Goal: Task Accomplishment & Management: Use online tool/utility

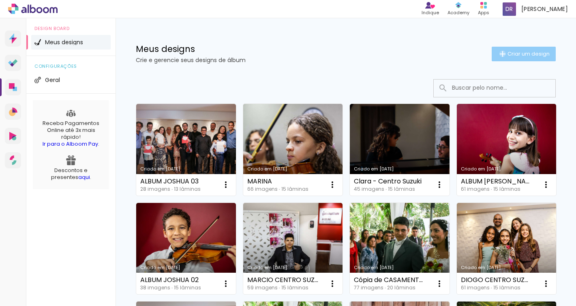
click at [501, 54] on iron-icon at bounding box center [503, 54] width 10 height 10
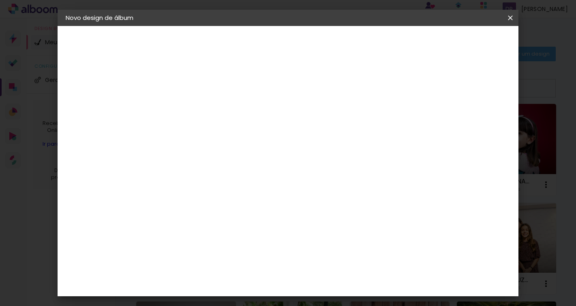
click at [198, 112] on input at bounding box center [198, 109] width 0 height 13
type input "ALBUM [PERSON_NAME]"
type paper-input "ALBUM MARIA VICTORIA"
click at [234, 35] on header "Informações Dê um título ao seu álbum. Avançar" at bounding box center [198, 50] width 71 height 48
click at [0, 0] on slot "Avançar" at bounding box center [0, 0] width 0 height 0
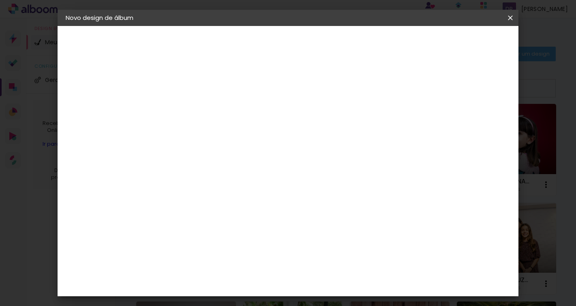
scroll to position [1789, 0]
click at [217, 272] on paper-item "RaiTai" at bounding box center [219, 281] width 88 height 18
click at [0, 0] on slot "Avançar" at bounding box center [0, 0] width 0 height 0
click at [253, 260] on span "20 × 20" at bounding box center [234, 270] width 38 height 21
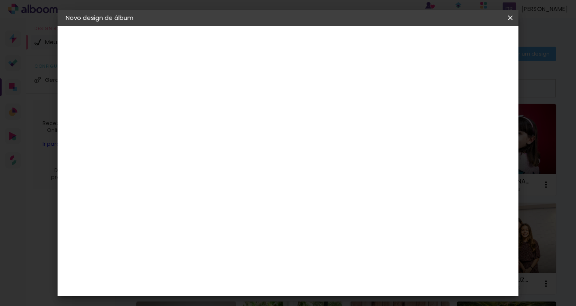
click at [330, 47] on paper-button "Avançar" at bounding box center [311, 43] width 40 height 14
click at [465, 43] on span "Iniciar design" at bounding box center [447, 43] width 37 height 6
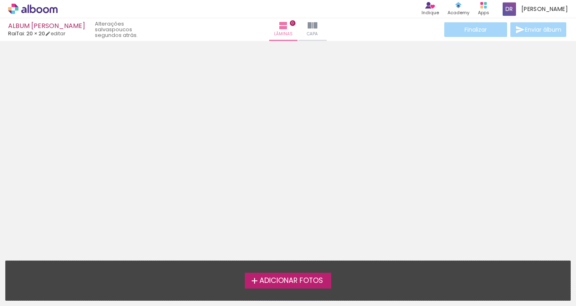
click at [281, 279] on span "Adicionar Fotos" at bounding box center [291, 280] width 64 height 7
click at [0, 0] on input "file" at bounding box center [0, 0] width 0 height 0
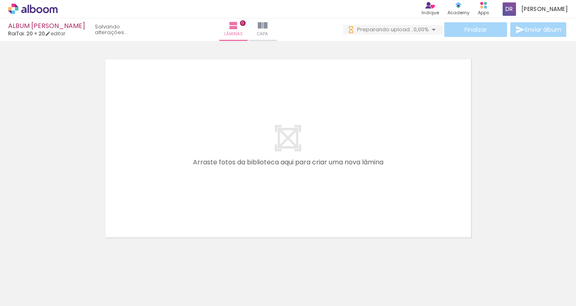
click at [76, 274] on div at bounding box center [81, 278] width 40 height 27
drag, startPoint x: 86, startPoint y: 276, endPoint x: 197, endPoint y: 208, distance: 130.6
click at [197, 208] on quentale-workspace at bounding box center [288, 153] width 576 height 306
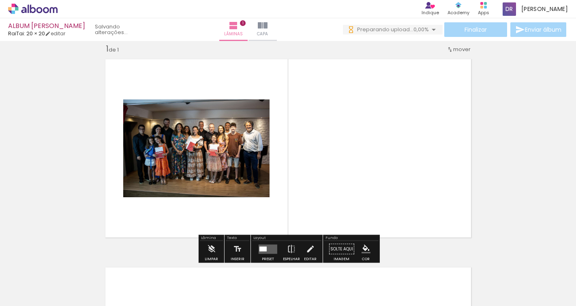
scroll to position [10, 0]
click at [266, 248] on quentale-layouter at bounding box center [268, 248] width 19 height 9
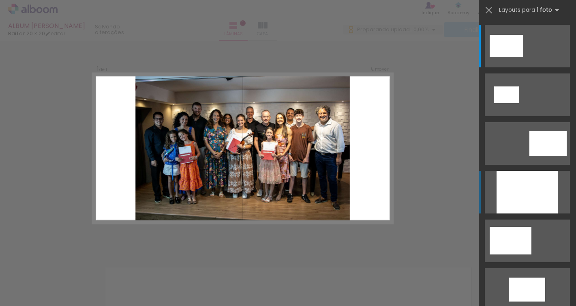
click at [508, 176] on div at bounding box center [527, 192] width 61 height 43
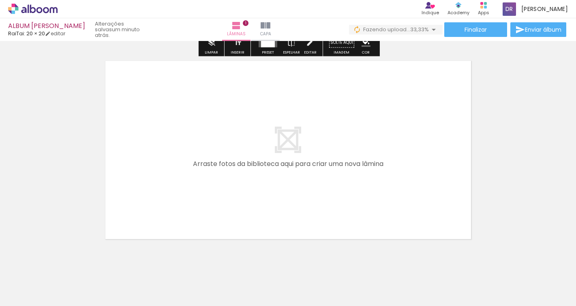
scroll to position [234, 0]
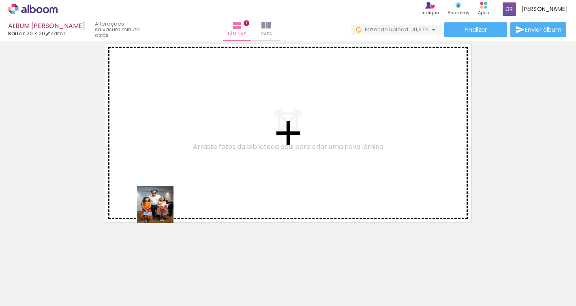
drag, startPoint x: 135, startPoint y: 279, endPoint x: 179, endPoint y: 179, distance: 108.9
click at [179, 179] on quentale-workspace at bounding box center [288, 153] width 576 height 306
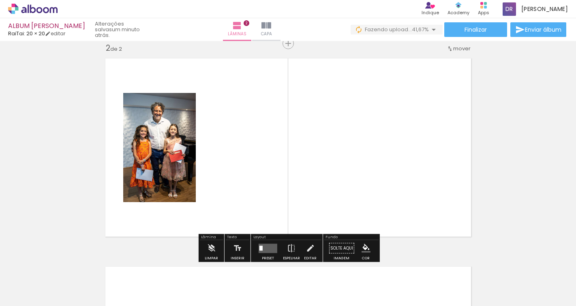
scroll to position [218, 0]
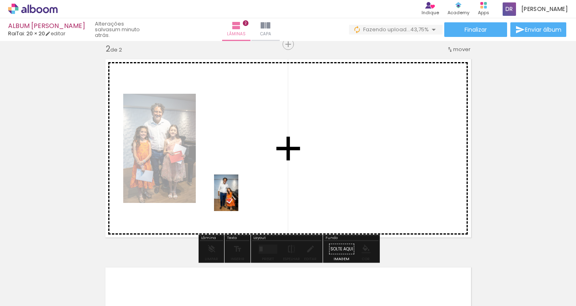
drag, startPoint x: 181, startPoint y: 288, endPoint x: 238, endPoint y: 199, distance: 106.3
click at [238, 199] on quentale-workspace at bounding box center [288, 153] width 576 height 306
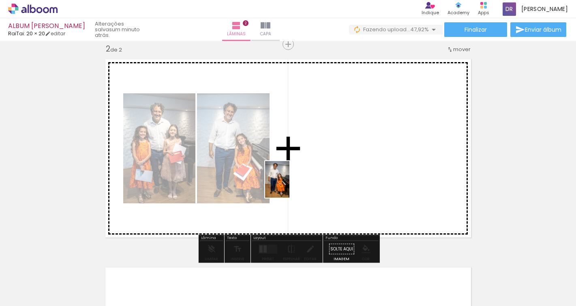
drag, startPoint x: 222, startPoint y: 277, endPoint x: 290, endPoint y: 184, distance: 115.4
click at [290, 184] on quentale-workspace at bounding box center [288, 153] width 576 height 306
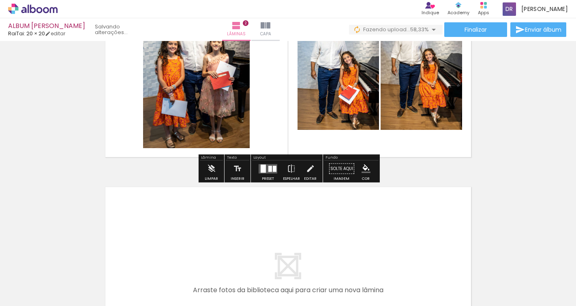
scroll to position [369, 0]
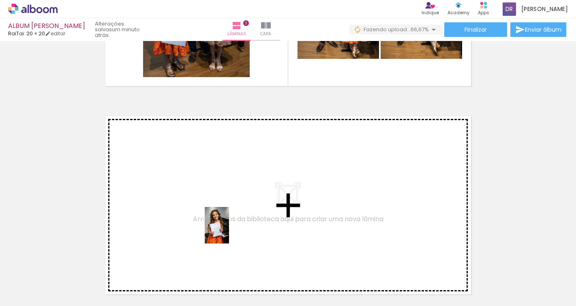
drag, startPoint x: 309, startPoint y: 282, endPoint x: 228, endPoint y: 230, distance: 95.9
click at [228, 230] on quentale-workspace at bounding box center [288, 153] width 576 height 306
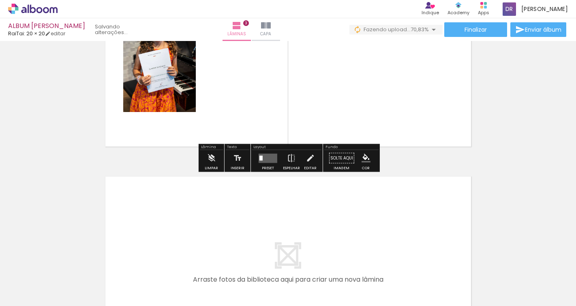
scroll to position [511, 0]
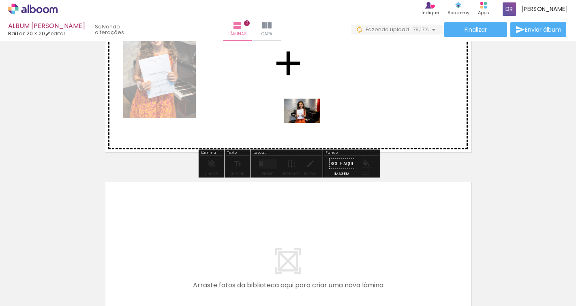
drag, startPoint x: 358, startPoint y: 284, endPoint x: 304, endPoint y: 121, distance: 171.7
click at [304, 121] on quentale-workspace at bounding box center [288, 153] width 576 height 306
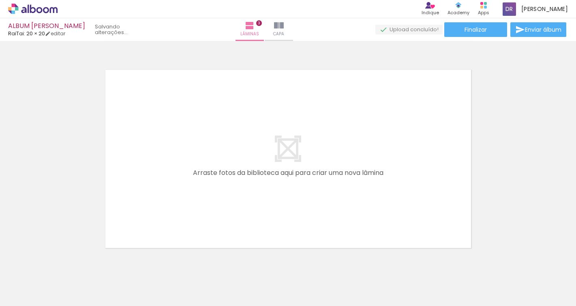
scroll to position [0, 665]
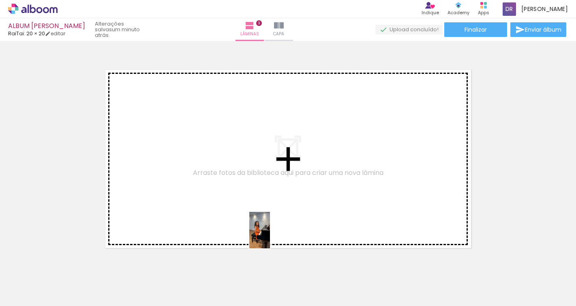
drag, startPoint x: 285, startPoint y: 277, endPoint x: 274, endPoint y: 200, distance: 77.8
click at [274, 200] on quentale-workspace at bounding box center [288, 153] width 576 height 306
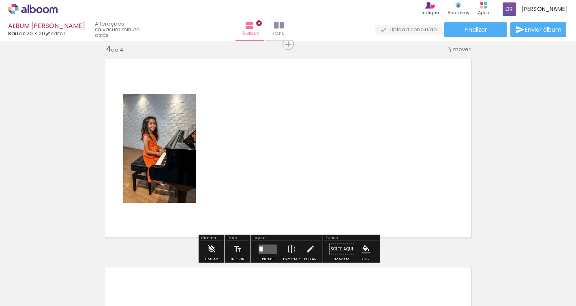
scroll to position [634, 0]
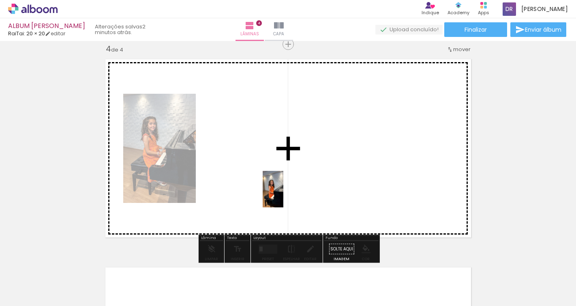
drag, startPoint x: 324, startPoint y: 277, endPoint x: 287, endPoint y: 195, distance: 90.0
click at [287, 195] on quentale-workspace at bounding box center [288, 153] width 576 height 306
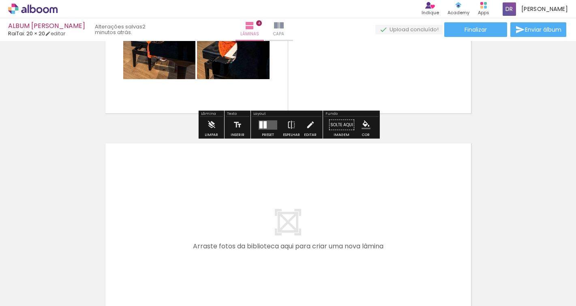
scroll to position [857, 0]
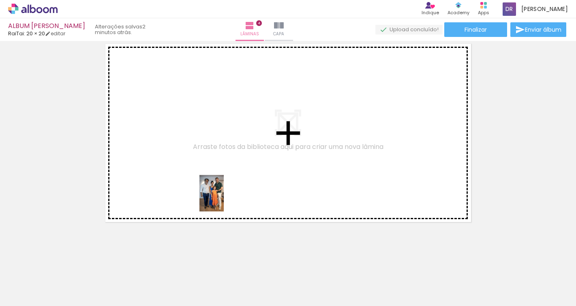
drag, startPoint x: 188, startPoint y: 278, endPoint x: 224, endPoint y: 199, distance: 87.3
click at [224, 199] on quentale-workspace at bounding box center [288, 153] width 576 height 306
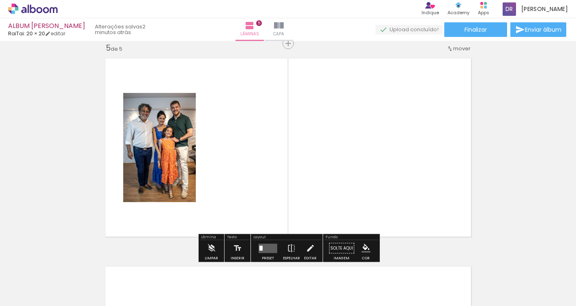
scroll to position [842, 0]
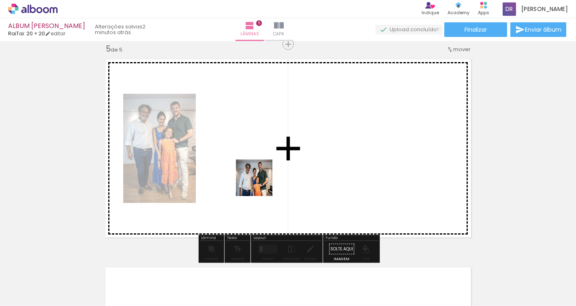
click at [260, 183] on quentale-workspace at bounding box center [288, 153] width 576 height 306
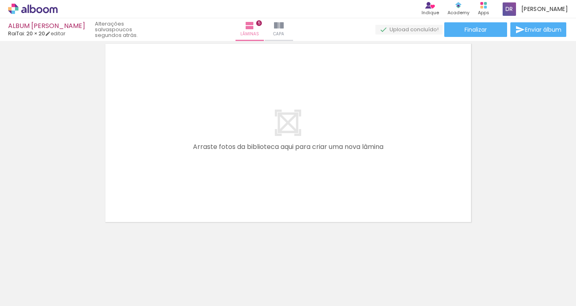
scroll to position [0, 1672]
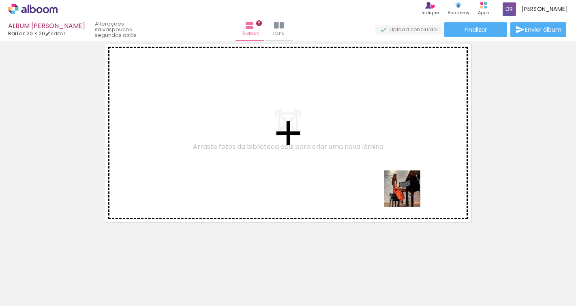
drag, startPoint x: 419, startPoint y: 282, endPoint x: 408, endPoint y: 188, distance: 94.3
click at [408, 188] on quentale-workspace at bounding box center [288, 153] width 576 height 306
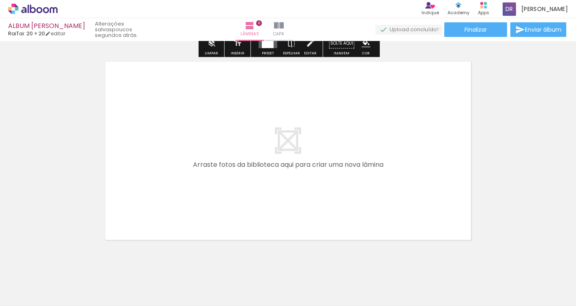
scroll to position [1268, 0]
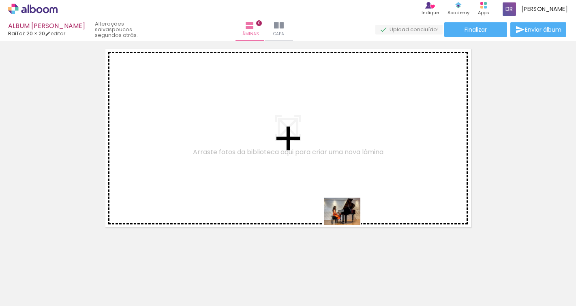
drag, startPoint x: 317, startPoint y: 279, endPoint x: 352, endPoint y: 214, distance: 74.2
click at [352, 214] on quentale-workspace at bounding box center [288, 153] width 576 height 306
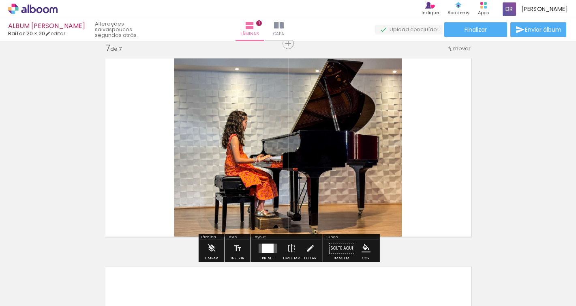
scroll to position [1258, 0]
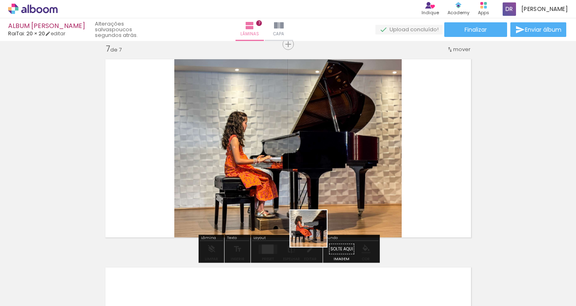
drag, startPoint x: 358, startPoint y: 289, endPoint x: 313, endPoint y: 233, distance: 72.1
click at [313, 233] on quentale-workspace at bounding box center [288, 153] width 576 height 306
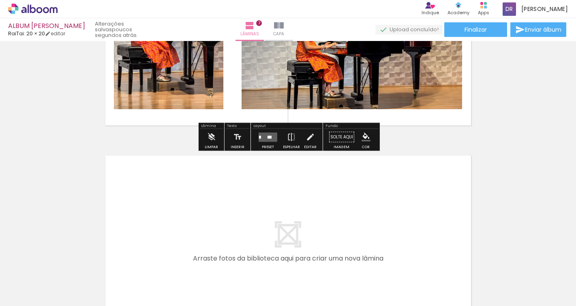
scroll to position [1371, 0]
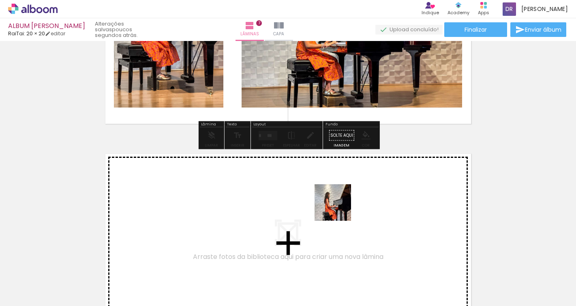
drag, startPoint x: 279, startPoint y: 285, endPoint x: 339, endPoint y: 208, distance: 97.0
click at [339, 208] on quentale-workspace at bounding box center [288, 153] width 576 height 306
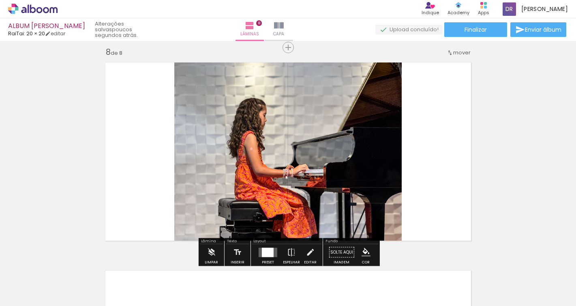
scroll to position [1466, 0]
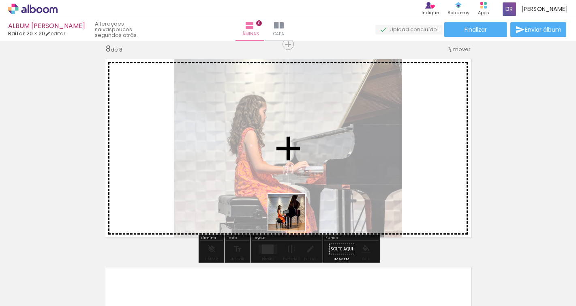
drag, startPoint x: 229, startPoint y: 290, endPoint x: 298, endPoint y: 211, distance: 105.2
click at [298, 211] on quentale-workspace at bounding box center [288, 153] width 576 height 306
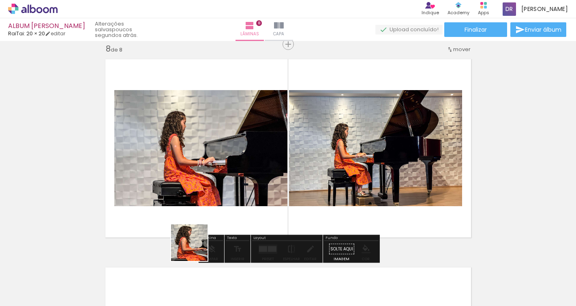
drag, startPoint x: 187, startPoint y: 278, endPoint x: 200, endPoint y: 212, distance: 67.0
click at [200, 212] on quentale-workspace at bounding box center [288, 153] width 576 height 306
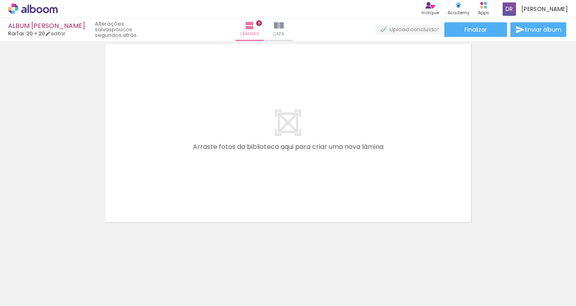
scroll to position [0, 1672]
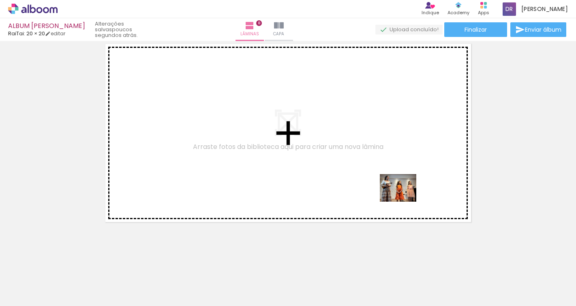
drag, startPoint x: 455, startPoint y: 281, endPoint x: 402, endPoint y: 195, distance: 101.7
click at [402, 195] on quentale-workspace at bounding box center [288, 153] width 576 height 306
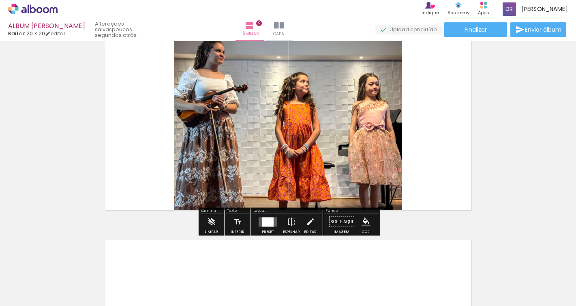
scroll to position [1700, 0]
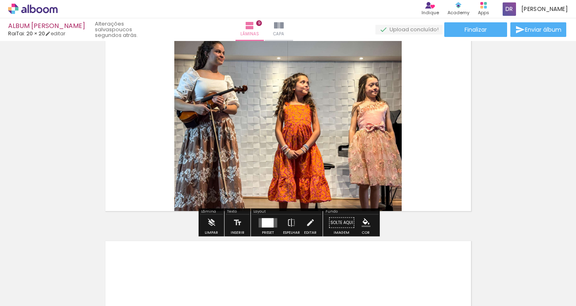
click at [499, 278] on div at bounding box center [497, 278] width 30 height 40
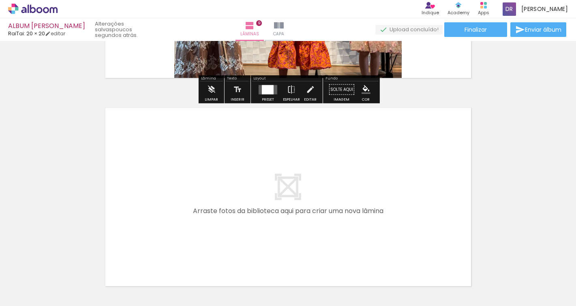
scroll to position [1845, 0]
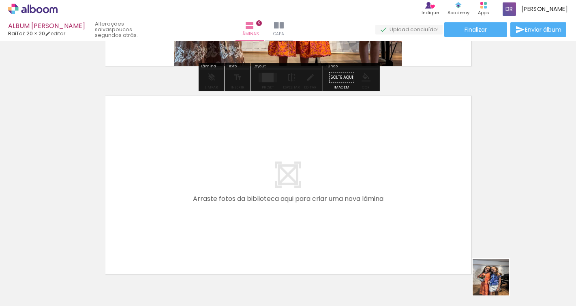
drag, startPoint x: 497, startPoint y: 283, endPoint x: 403, endPoint y: 206, distance: 121.8
click at [403, 206] on quentale-workspace at bounding box center [288, 153] width 576 height 306
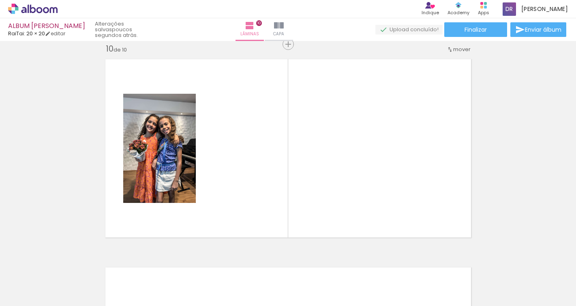
scroll to position [0, 446]
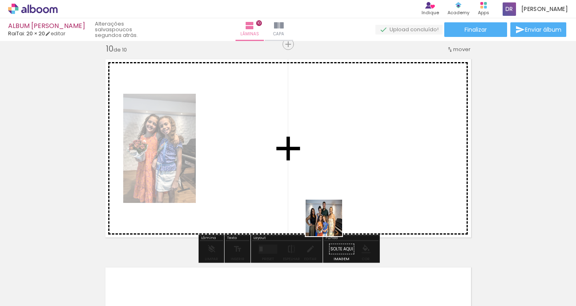
drag, startPoint x: 329, startPoint y: 280, endPoint x: 332, endPoint y: 205, distance: 75.1
click at [332, 205] on quentale-workspace at bounding box center [288, 153] width 576 height 306
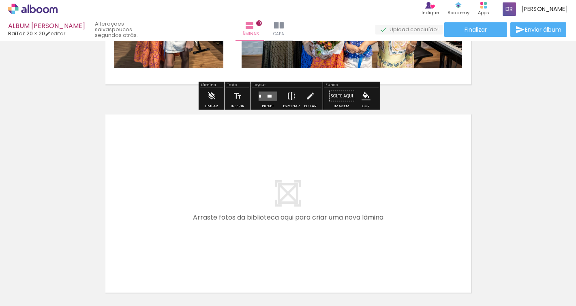
scroll to position [2105, 0]
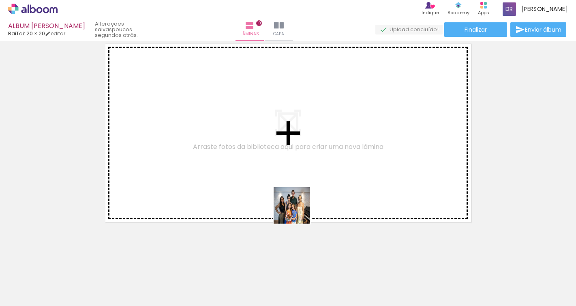
drag, startPoint x: 268, startPoint y: 281, endPoint x: 304, endPoint y: 201, distance: 87.3
click at [304, 201] on quentale-workspace at bounding box center [288, 153] width 576 height 306
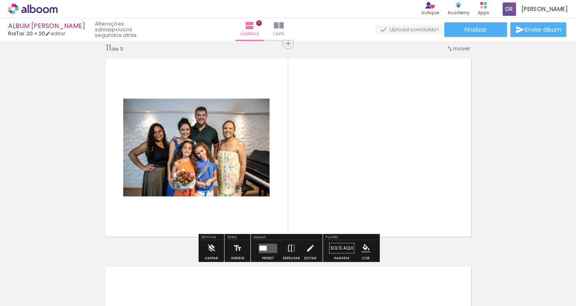
scroll to position [2090, 0]
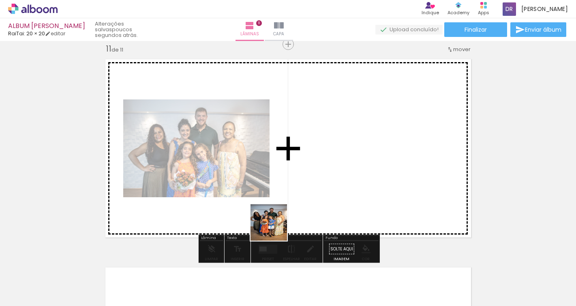
drag, startPoint x: 230, startPoint y: 285, endPoint x: 279, endPoint y: 224, distance: 77.6
click at [279, 224] on quentale-workspace at bounding box center [288, 153] width 576 height 306
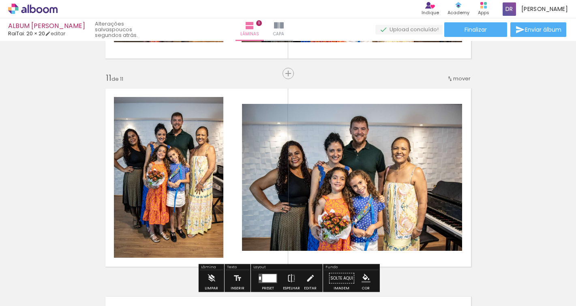
scroll to position [2064, 0]
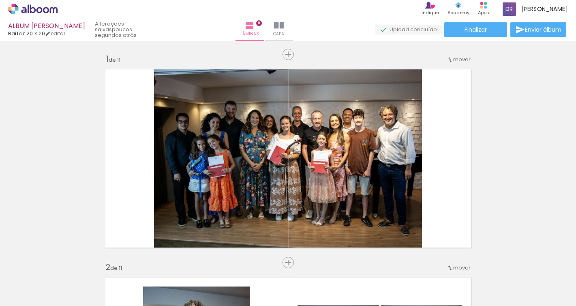
scroll to position [0, 446]
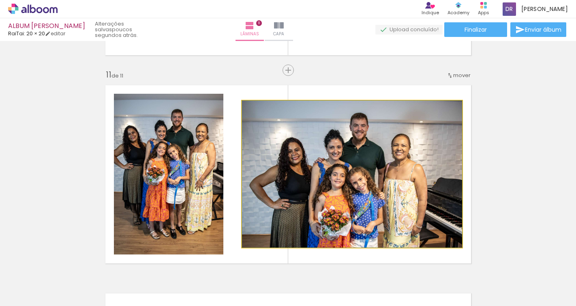
drag, startPoint x: 367, startPoint y: 183, endPoint x: 327, endPoint y: 236, distance: 66.5
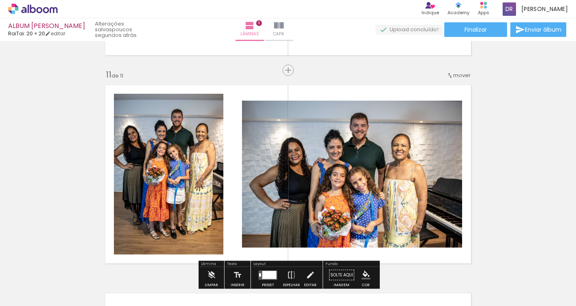
drag, startPoint x: 344, startPoint y: 213, endPoint x: 328, endPoint y: 219, distance: 17.3
click at [324, 236] on div at bounding box center [352, 174] width 220 height 147
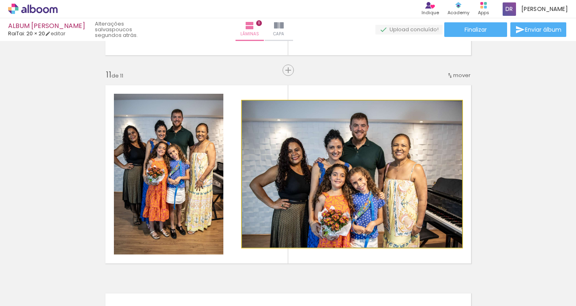
drag, startPoint x: 342, startPoint y: 178, endPoint x: 320, endPoint y: 231, distance: 58.0
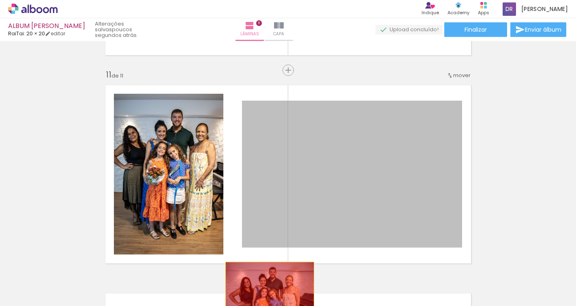
drag, startPoint x: 327, startPoint y: 219, endPoint x: 270, endPoint y: 291, distance: 91.9
click at [270, 291] on quentale-workspace at bounding box center [288, 153] width 576 height 306
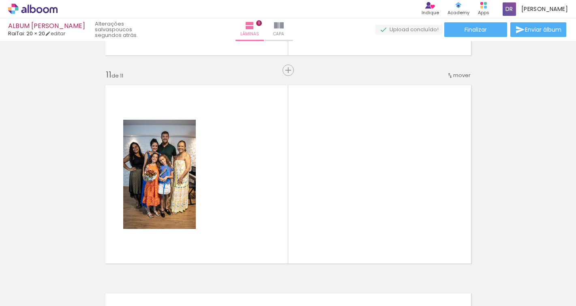
click at [279, 280] on div at bounding box center [271, 278] width 40 height 27
click at [270, 281] on div at bounding box center [271, 278] width 40 height 27
drag, startPoint x: 312, startPoint y: 279, endPoint x: 324, endPoint y: 276, distance: 12.9
click at [324, 276] on div at bounding box center [316, 278] width 40 height 27
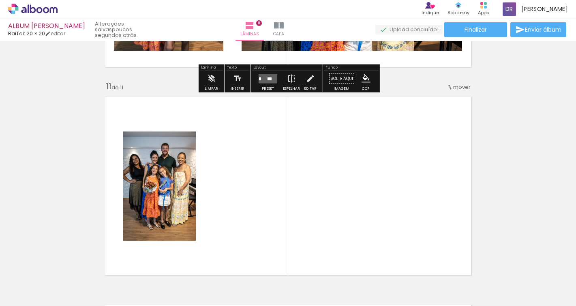
scroll to position [2074, 0]
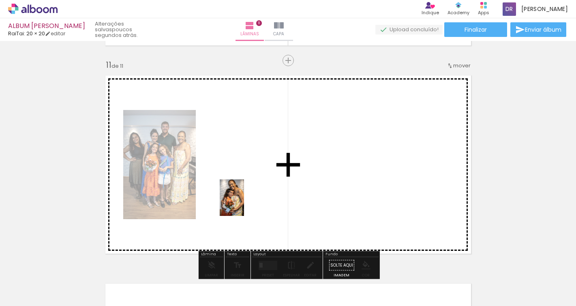
drag, startPoint x: 96, startPoint y: 270, endPoint x: 247, endPoint y: 201, distance: 166.3
click at [247, 201] on quentale-workspace at bounding box center [288, 153] width 576 height 306
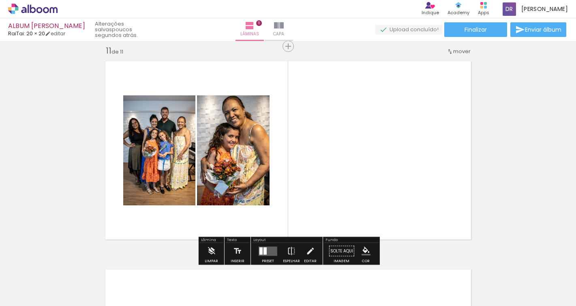
scroll to position [0, 298]
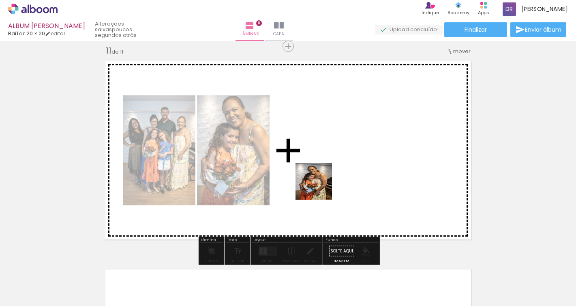
drag, startPoint x: 195, startPoint y: 282, endPoint x: 332, endPoint y: 184, distance: 168.8
click at [332, 184] on quentale-workspace at bounding box center [288, 153] width 576 height 306
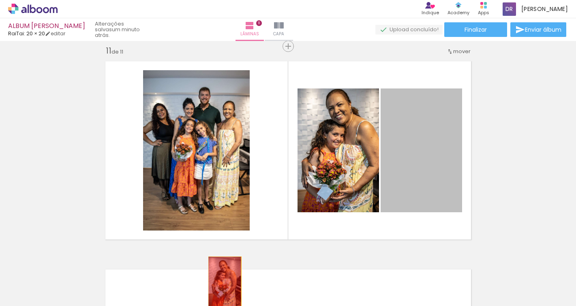
drag, startPoint x: 418, startPoint y: 148, endPoint x: 223, endPoint y: 284, distance: 237.9
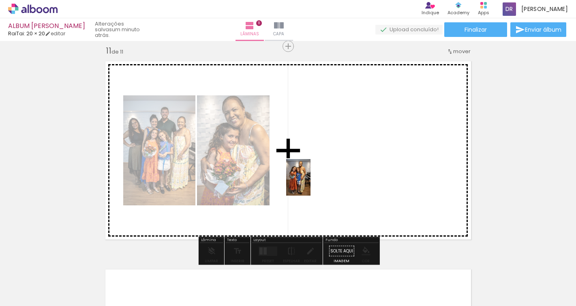
drag, startPoint x: 152, startPoint y: 283, endPoint x: 311, endPoint y: 183, distance: 186.9
click at [311, 183] on quentale-workspace at bounding box center [288, 153] width 576 height 306
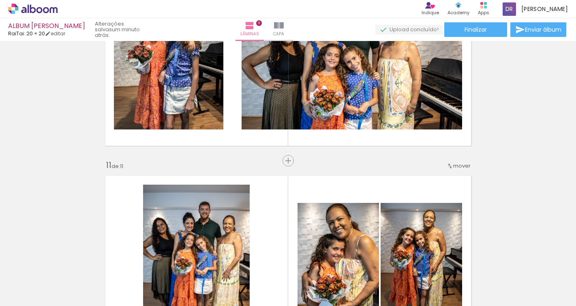
scroll to position [1971, 0]
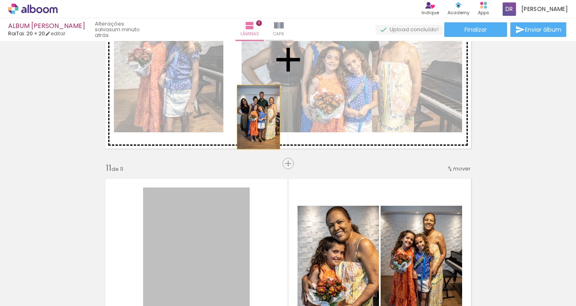
drag, startPoint x: 230, startPoint y: 236, endPoint x: 254, endPoint y: 111, distance: 127.9
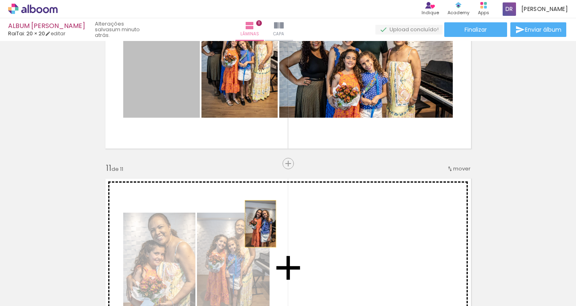
drag, startPoint x: 189, startPoint y: 81, endPoint x: 260, endPoint y: 223, distance: 159.4
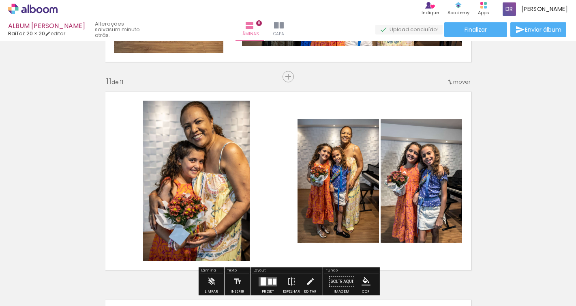
scroll to position [2060, 0]
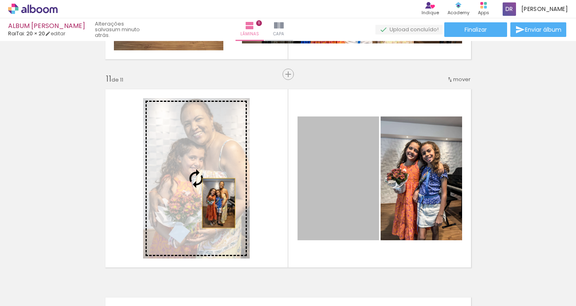
drag, startPoint x: 359, startPoint y: 205, endPoint x: 219, endPoint y: 203, distance: 140.3
click at [0, 0] on slot at bounding box center [0, 0] width 0 height 0
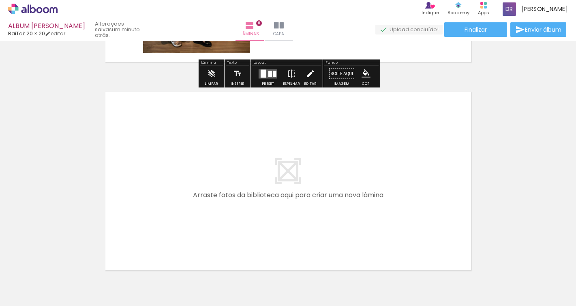
scroll to position [2267, 0]
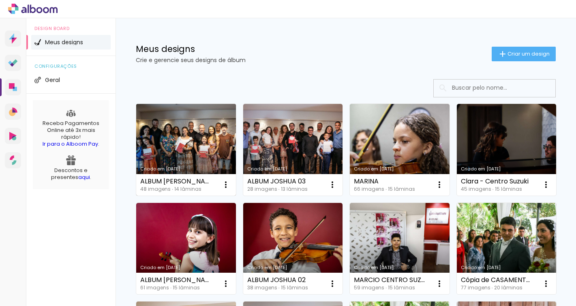
click at [187, 119] on link "Criado em 02/10/25" at bounding box center [186, 150] width 100 height 92
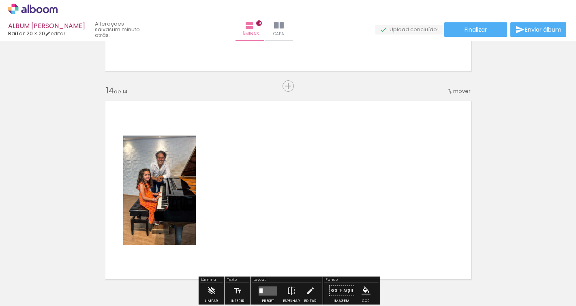
scroll to position [2665, 0]
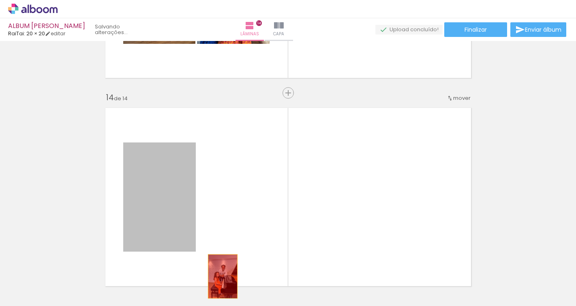
drag, startPoint x: 167, startPoint y: 180, endPoint x: 232, endPoint y: 279, distance: 118.7
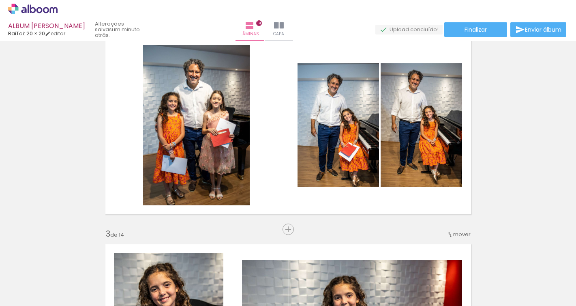
scroll to position [0, 1174]
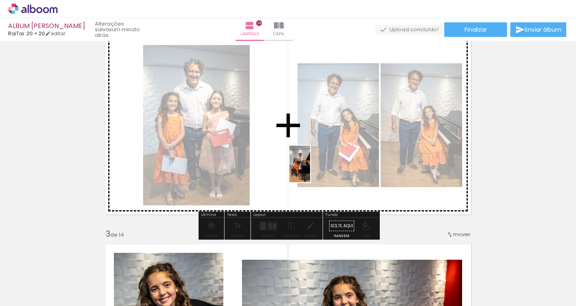
drag, startPoint x: 274, startPoint y: 274, endPoint x: 314, endPoint y: 169, distance: 112.1
click at [314, 169] on quentale-workspace at bounding box center [288, 153] width 576 height 306
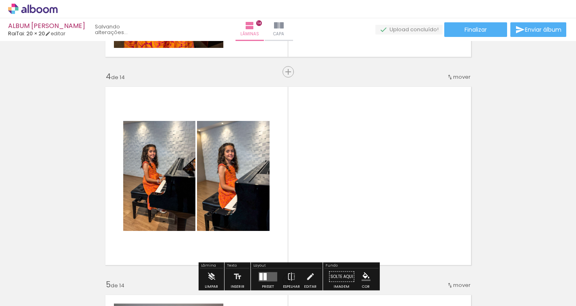
scroll to position [0, 1492]
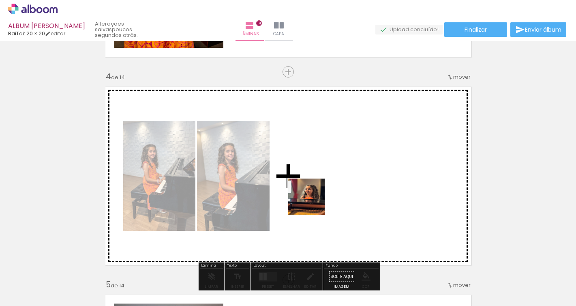
drag, startPoint x: 225, startPoint y: 285, endPoint x: 320, endPoint y: 201, distance: 126.7
click at [320, 201] on quentale-workspace at bounding box center [288, 153] width 576 height 306
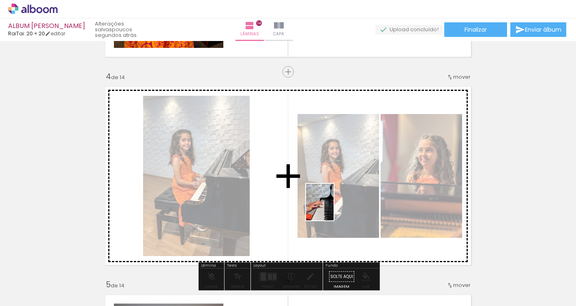
drag, startPoint x: 278, startPoint y: 277, endPoint x: 330, endPoint y: 208, distance: 86.8
click at [330, 208] on quentale-workspace at bounding box center [288, 153] width 576 height 306
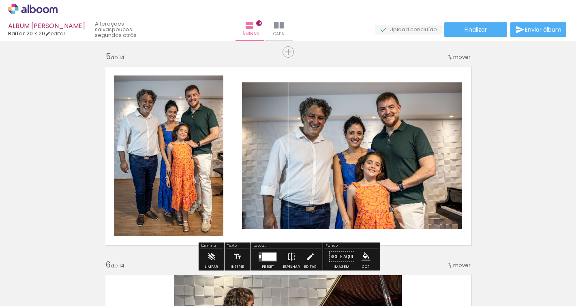
scroll to position [838, 0]
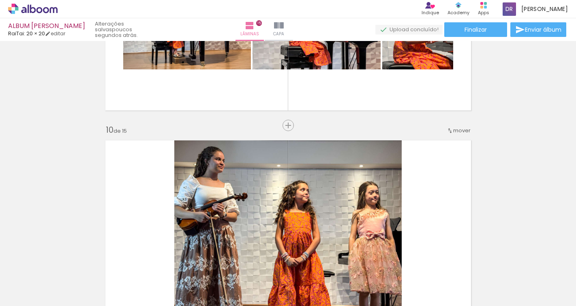
scroll to position [1795, 0]
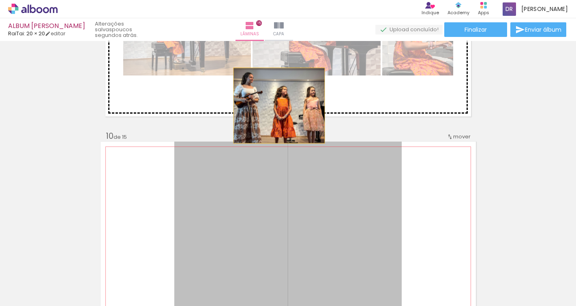
drag, startPoint x: 284, startPoint y: 162, endPoint x: 278, endPoint y: 105, distance: 57.4
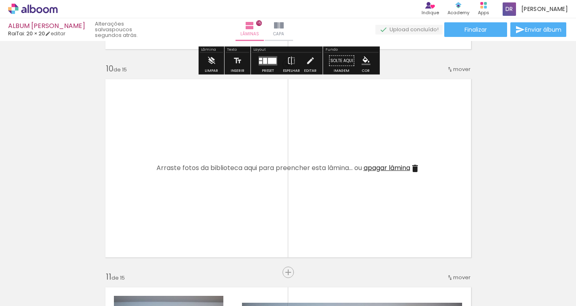
scroll to position [1870, 0]
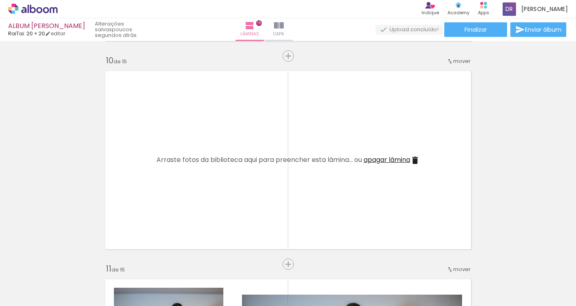
click at [456, 62] on span "mover" at bounding box center [461, 61] width 17 height 8
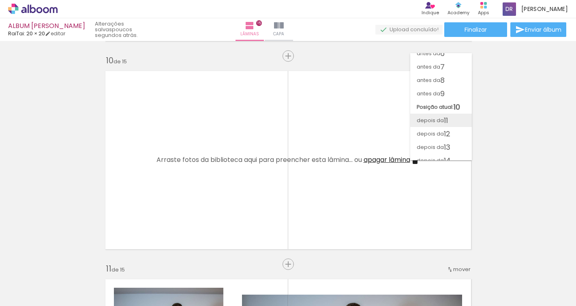
scroll to position [94, 0]
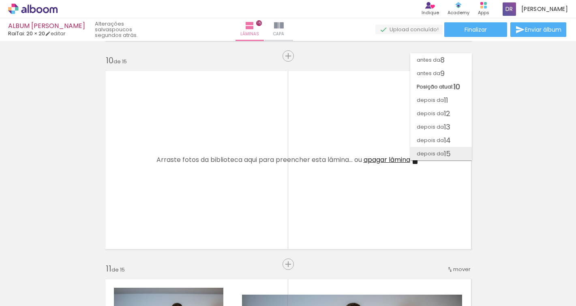
click at [433, 152] on span "depois da" at bounding box center [430, 153] width 27 height 13
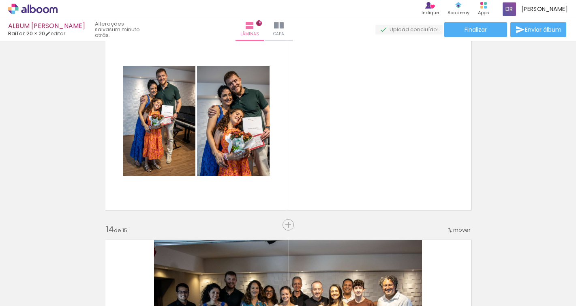
scroll to position [2595, 0]
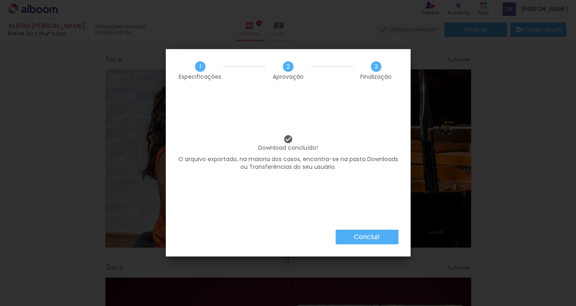
scroll to position [0, 1672]
